Goal: Task Accomplishment & Management: Complete application form

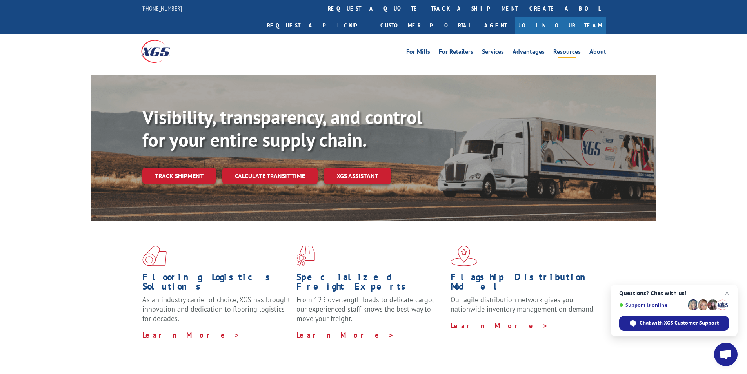
click at [569, 49] on link "Resources" at bounding box center [567, 53] width 27 height 9
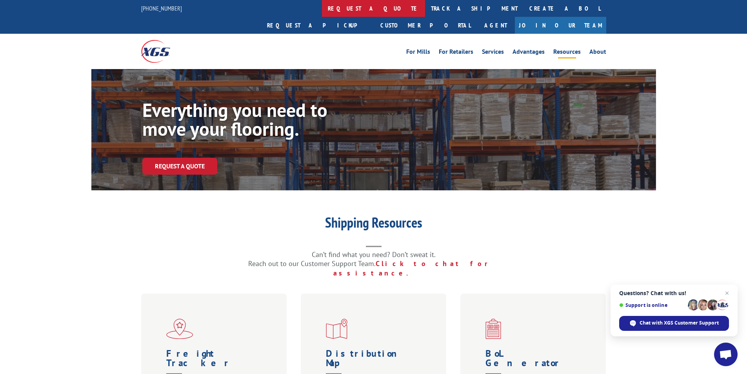
click at [322, 7] on link "request a quote" at bounding box center [373, 8] width 103 height 17
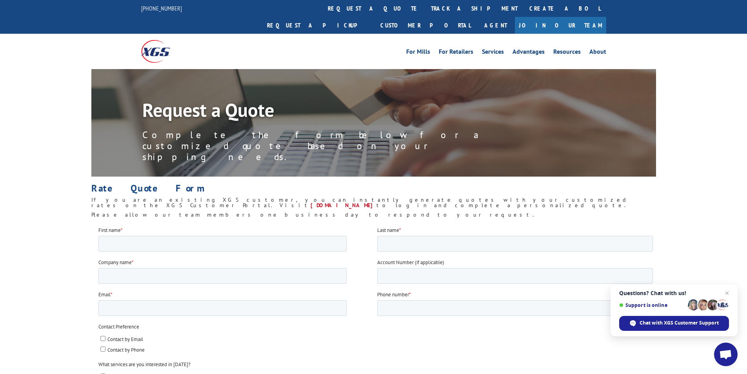
click at [661, 126] on div "Request a Quote Complete the form below for a customized quote based on your sh…" at bounding box center [373, 145] width 747 height 152
click at [249, 340] on label "Contact by Email" at bounding box center [376, 338] width 553 height 8
click at [105, 340] on input "Contact by Email" at bounding box center [102, 337] width 5 height 5
click at [306, 343] on ul "Contact by Email Contact by Phone" at bounding box center [375, 342] width 555 height 21
click at [106, 336] on label "Contact by Email" at bounding box center [376, 338] width 553 height 8
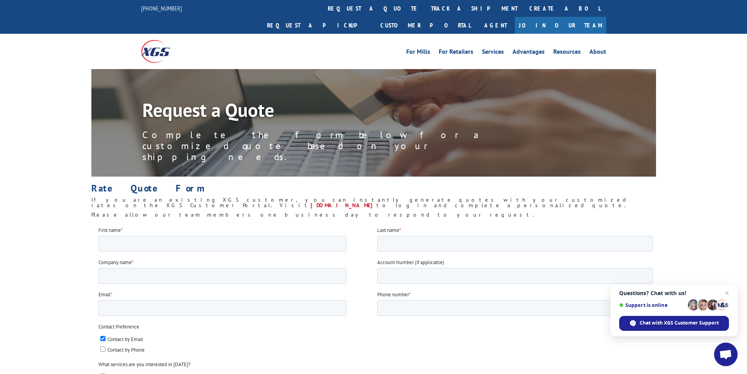
click at [105, 336] on input "Contact by Email" at bounding box center [102, 337] width 5 height 5
checkbox input "false"
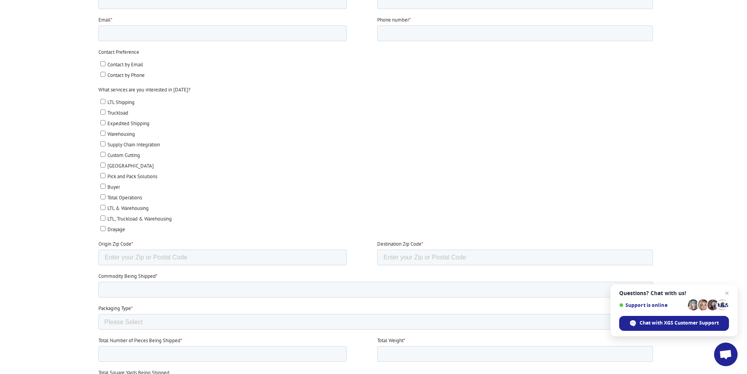
scroll to position [392, 0]
